Goal: Navigation & Orientation: Find specific page/section

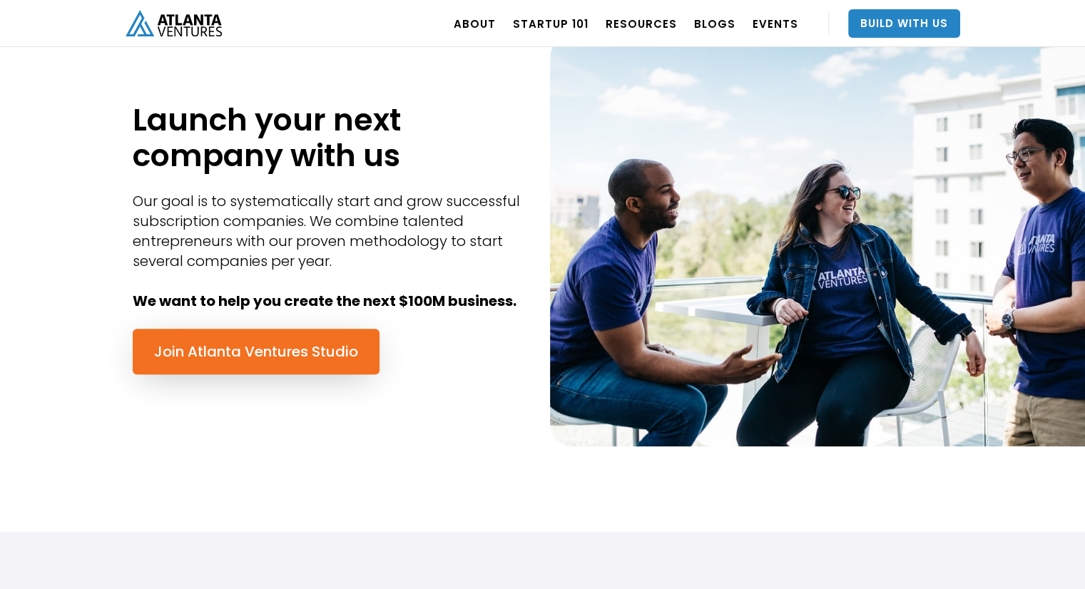
scroll to position [642, 0]
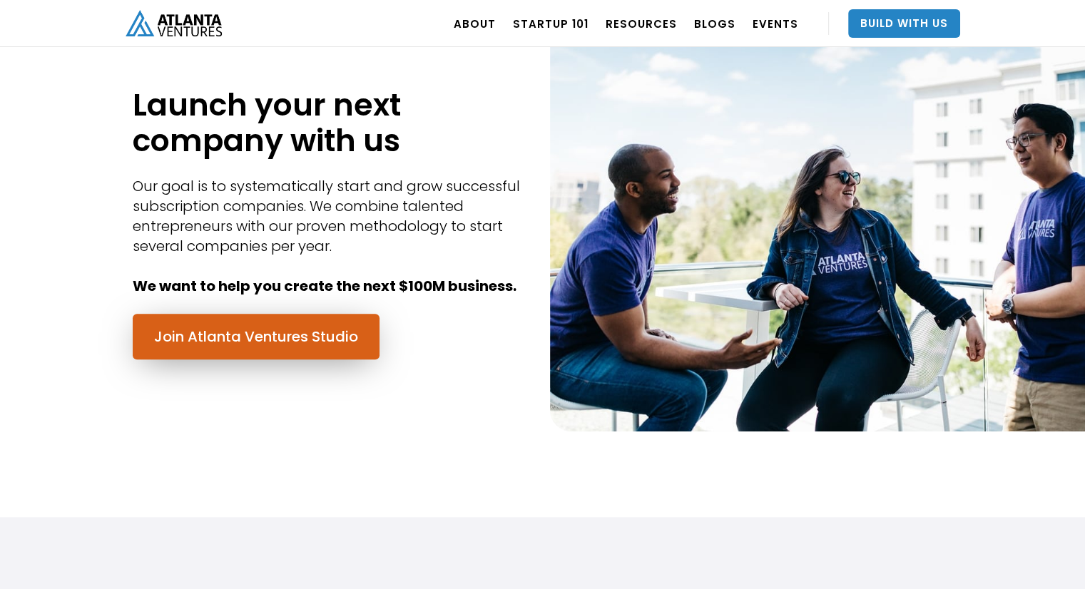
click at [365, 349] on link "Join Atlanta Ventures Studio" at bounding box center [256, 337] width 247 height 46
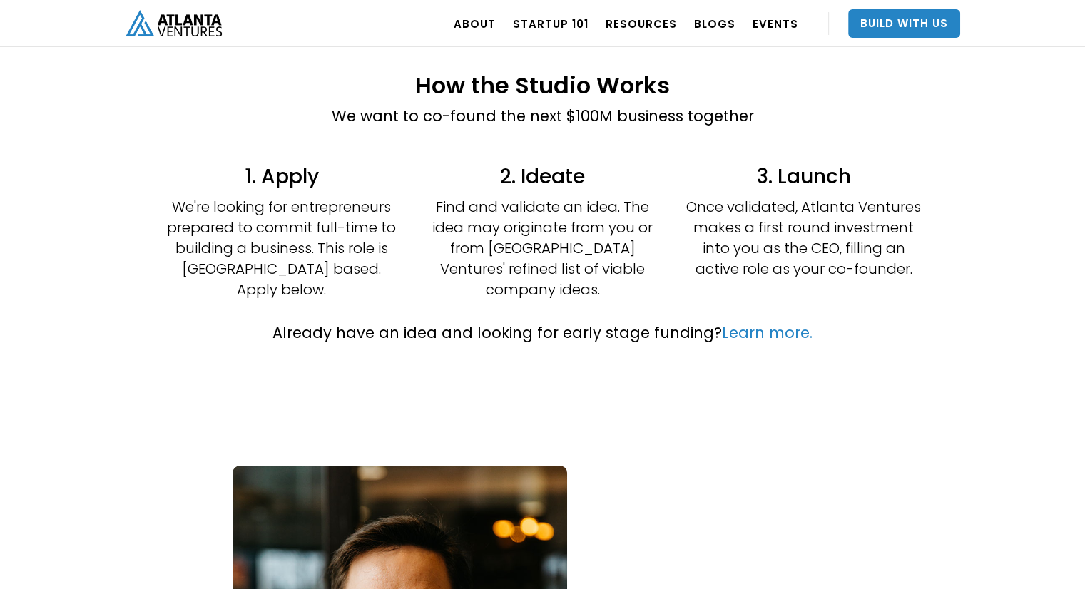
scroll to position [357, 0]
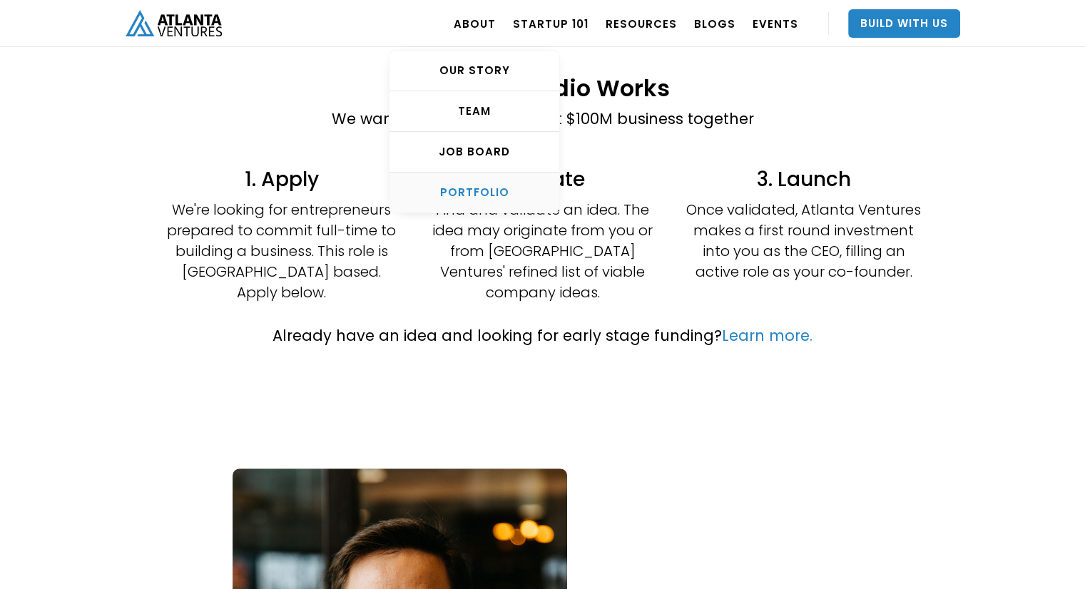
click at [499, 188] on div "PORTFOLIO" at bounding box center [475, 193] width 170 height 14
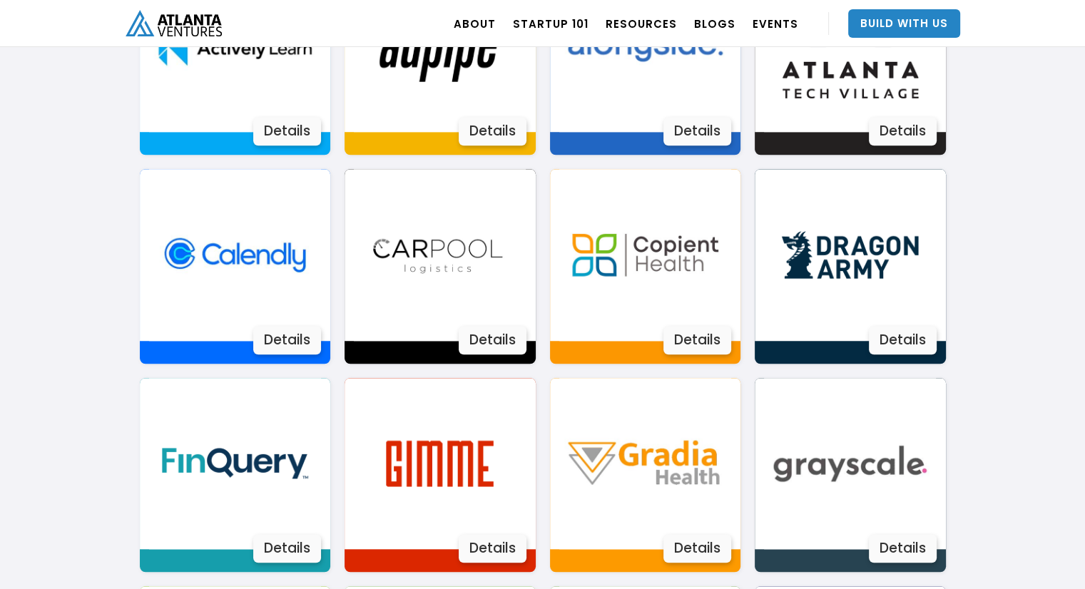
scroll to position [1154, 0]
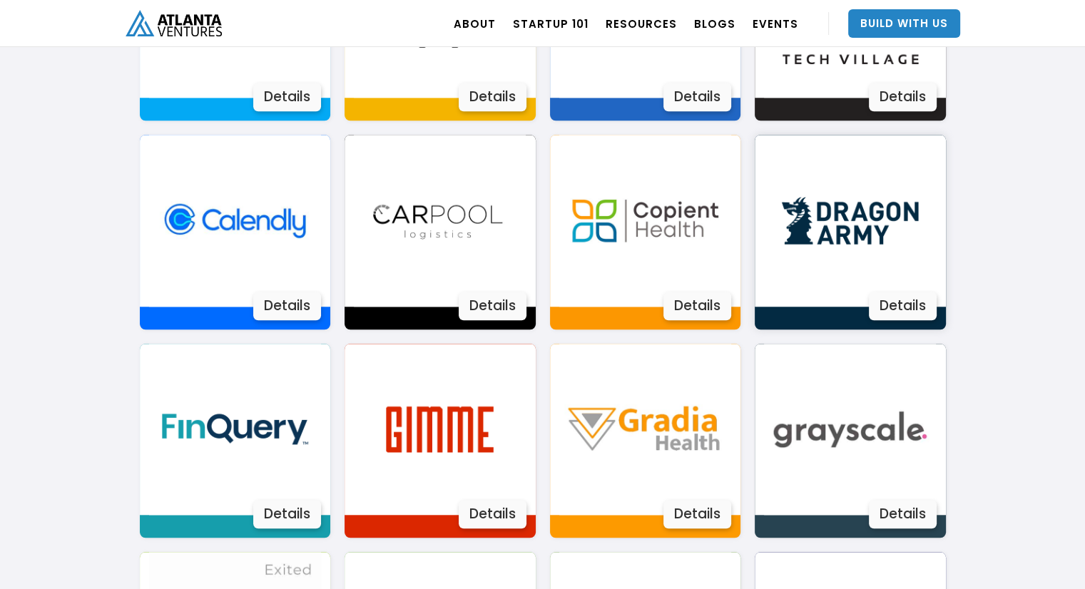
click at [917, 306] on div "Details" at bounding box center [903, 306] width 68 height 29
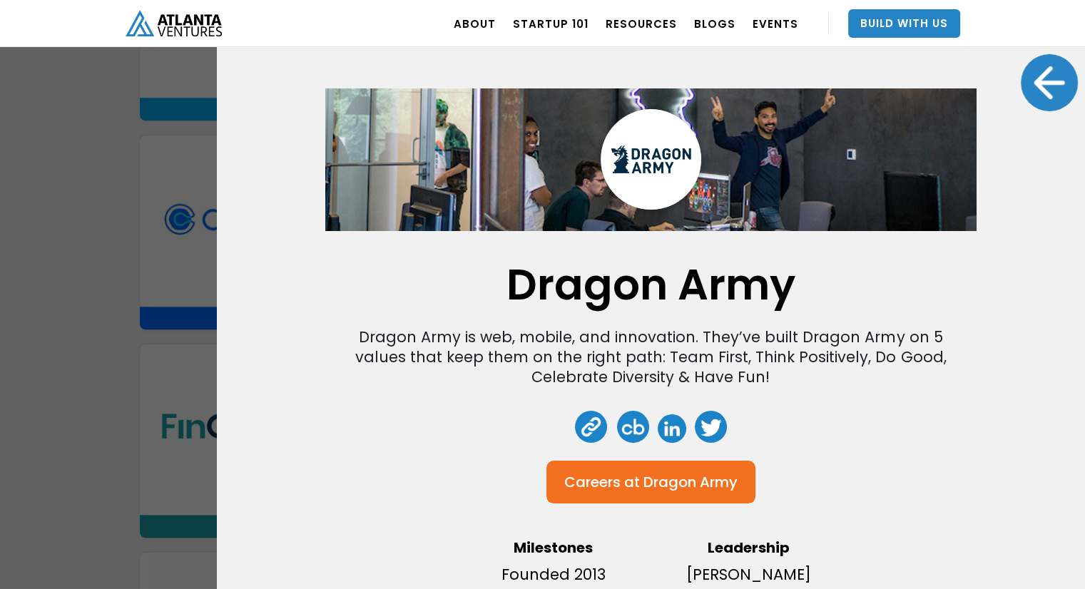
click at [1026, 85] on div at bounding box center [1049, 82] width 57 height 57
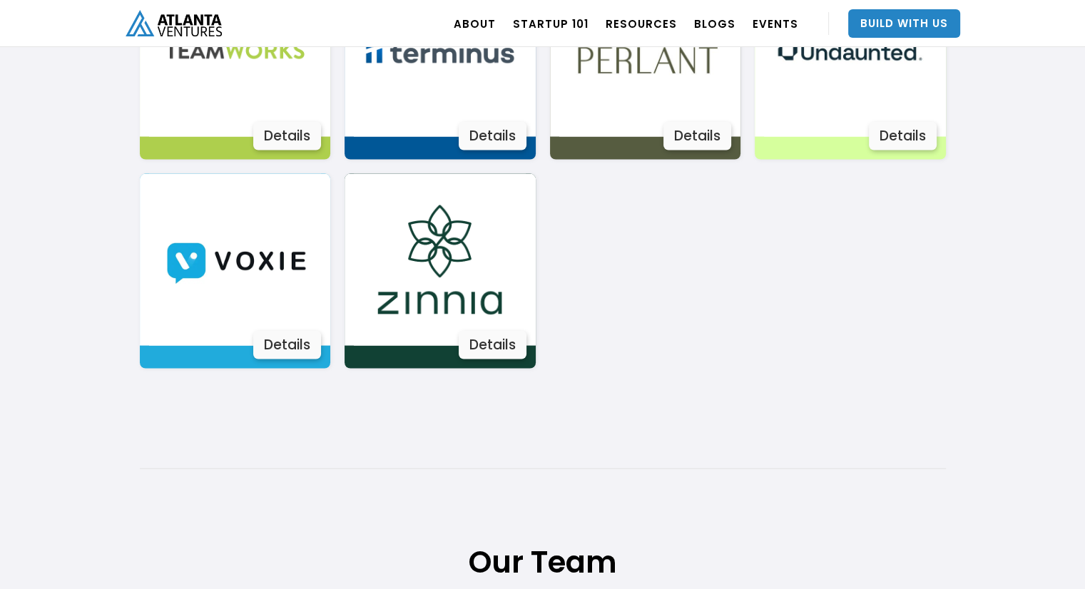
scroll to position [2795, 0]
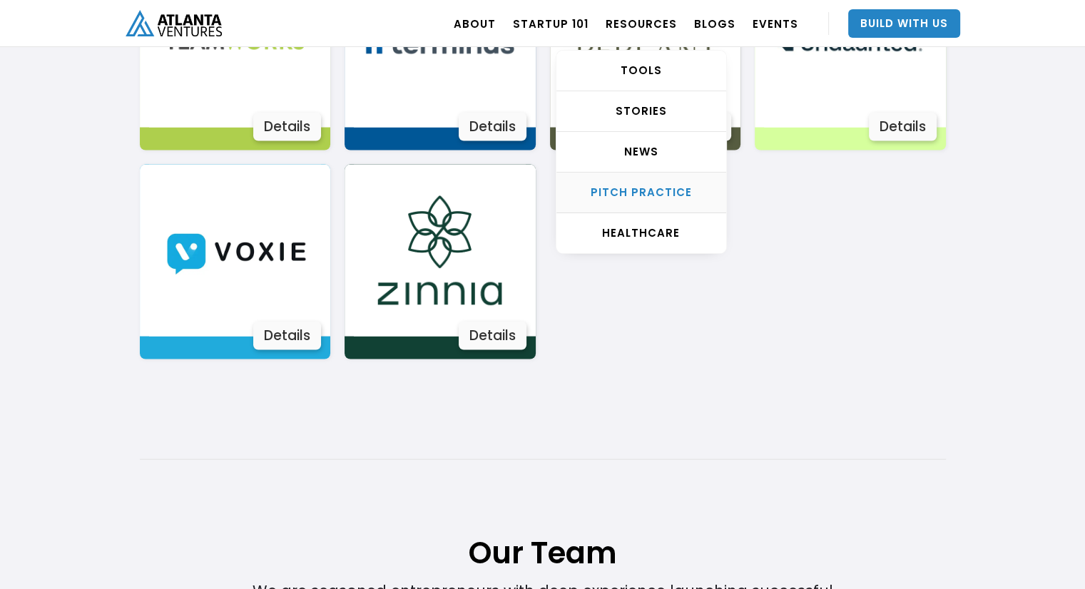
click at [667, 188] on div "Pitch Practice" at bounding box center [642, 193] width 170 height 14
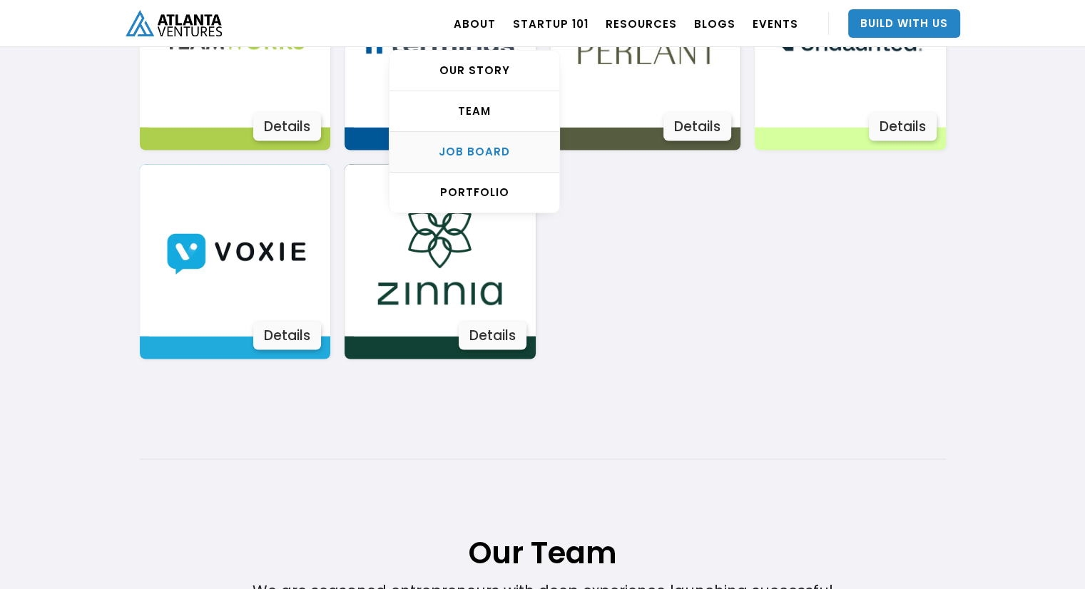
click at [486, 146] on div "Job Board" at bounding box center [475, 152] width 170 height 14
